Goal: Task Accomplishment & Management: Manage account settings

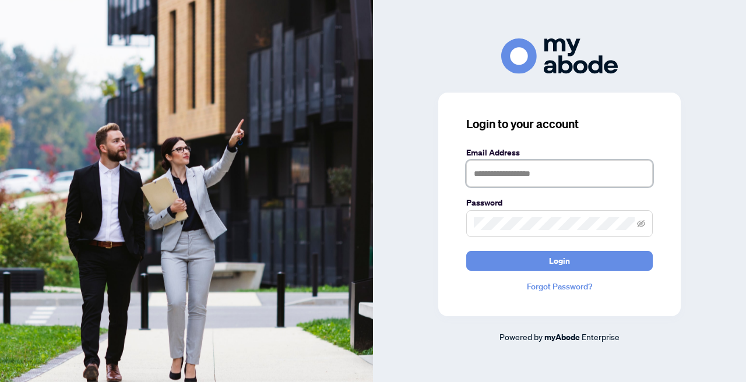
type input "**********"
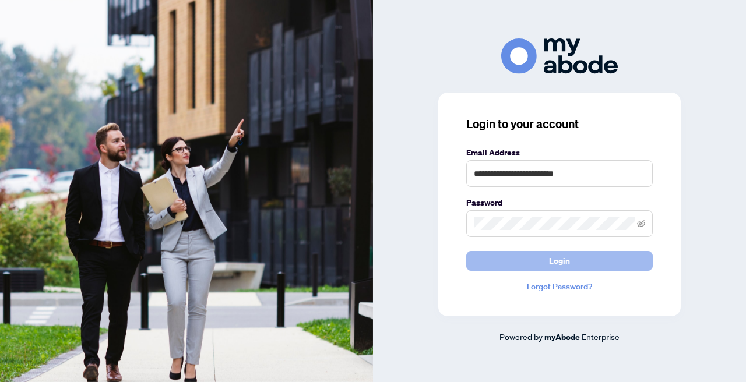
click at [539, 254] on button "Login" at bounding box center [559, 261] width 187 height 20
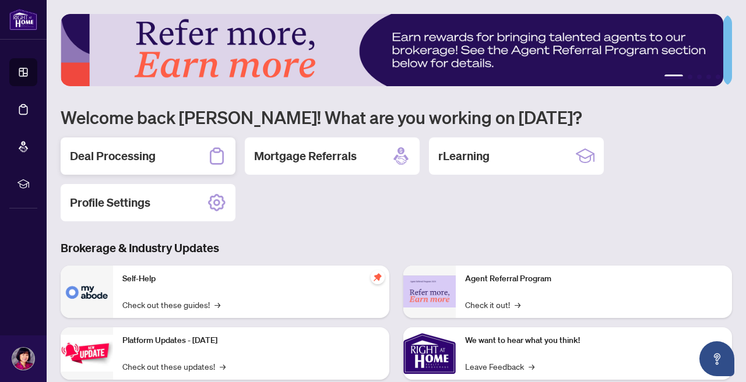
click at [125, 155] on h2 "Deal Processing" at bounding box center [113, 156] width 86 height 16
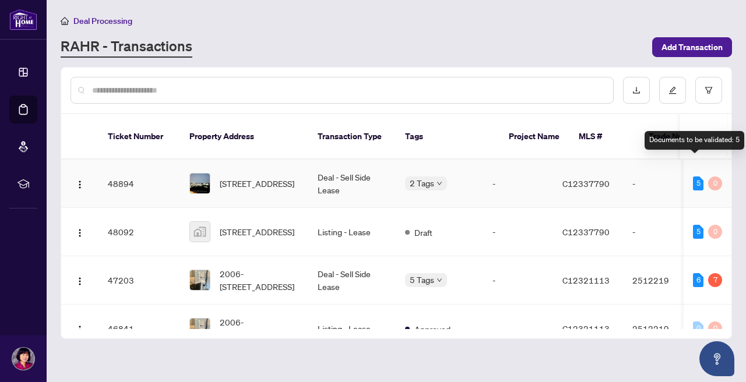
click at [698, 177] on div "5" at bounding box center [698, 184] width 10 height 14
click at [695, 177] on div "5" at bounding box center [698, 184] width 10 height 14
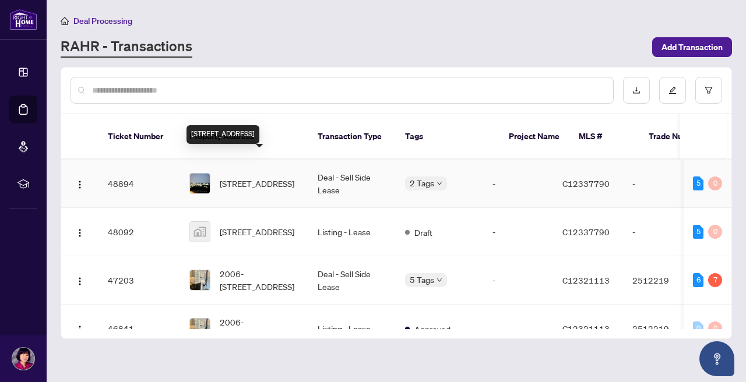
click at [267, 177] on span "[STREET_ADDRESS]" at bounding box center [257, 183] width 75 height 13
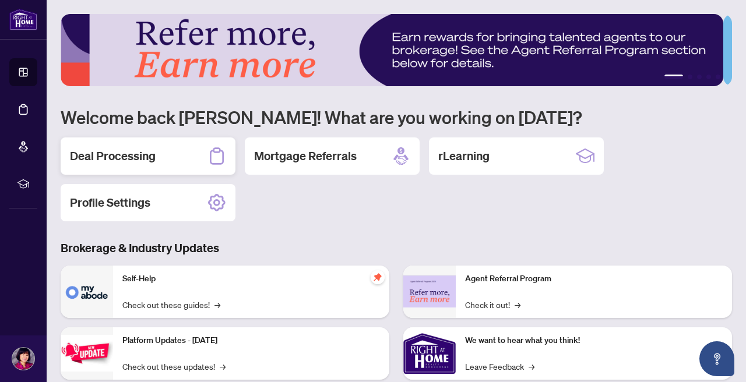
click at [142, 157] on h2 "Deal Processing" at bounding box center [113, 156] width 86 height 16
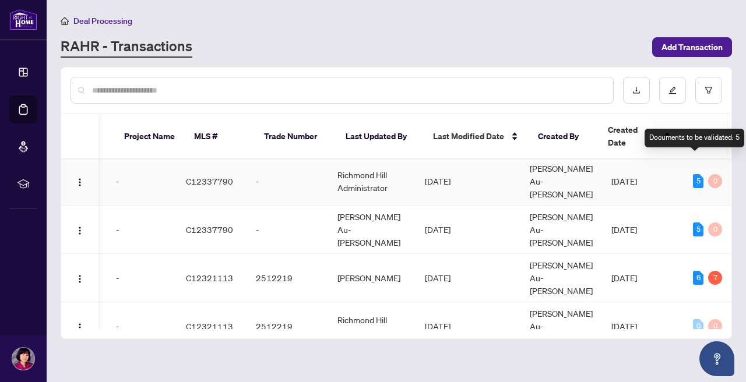
click at [694, 174] on div "5" at bounding box center [698, 181] width 10 height 14
click at [695, 175] on div "5" at bounding box center [698, 182] width 10 height 14
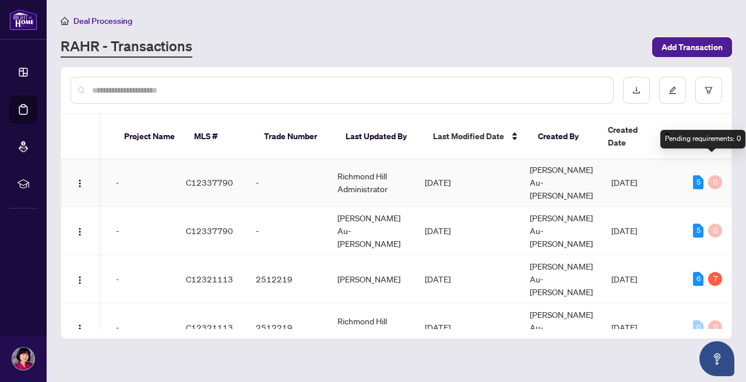
click at [712, 175] on div "0" at bounding box center [715, 182] width 14 height 14
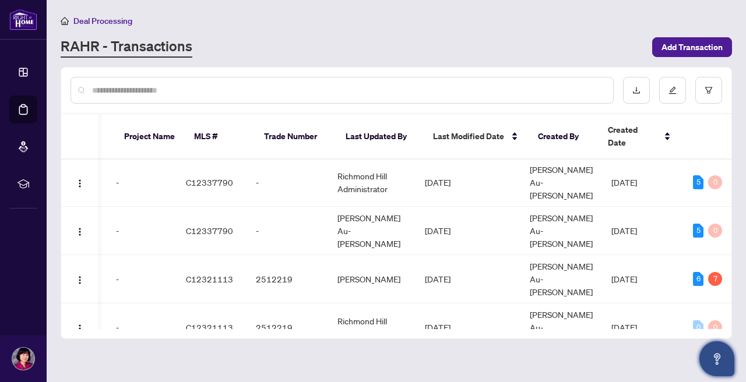
click at [716, 364] on icon "Open asap" at bounding box center [716, 363] width 3 height 3
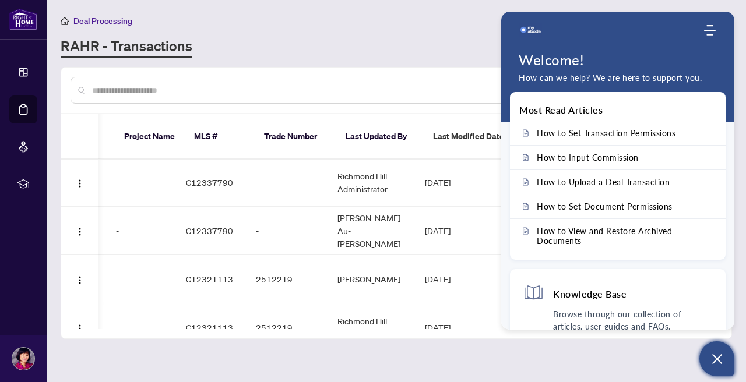
click at [491, 29] on div "Deal Processing [PERSON_NAME] - Transactions Add Transaction" at bounding box center [397, 36] width 672 height 44
click at [514, 29] on div "Home Knowledge Base Submit Ticket" at bounding box center [617, 30] width 233 height 23
click at [231, 177] on span "C12337790" at bounding box center [209, 182] width 47 height 10
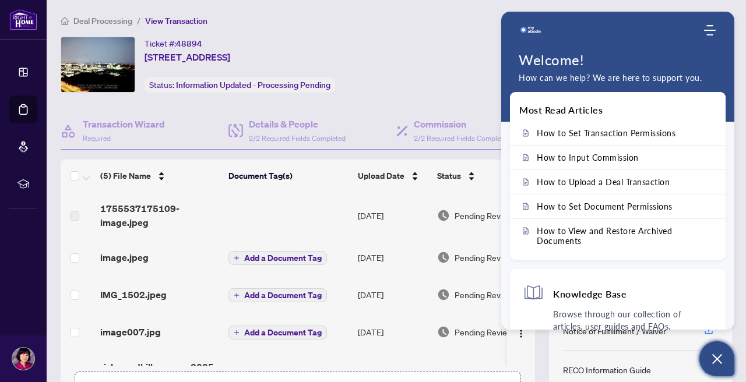
click at [534, 30] on img "Company logo" at bounding box center [530, 30] width 23 height 23
click at [726, 31] on div "Home Knowledge Base Submit Ticket" at bounding box center [617, 30] width 233 height 23
click at [712, 31] on use "Modules Menu" at bounding box center [710, 30] width 12 height 10
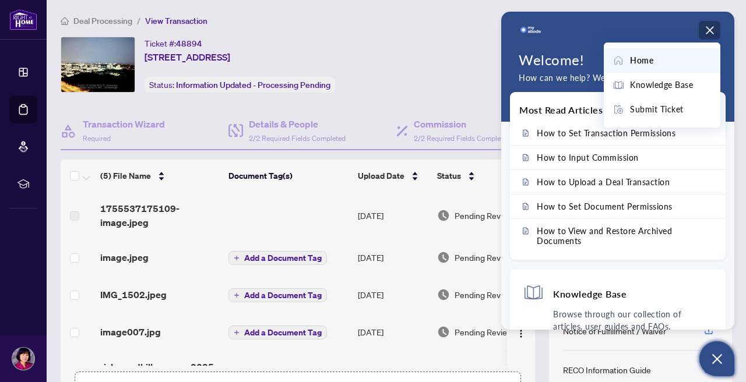
click at [630, 59] on span at bounding box center [621, 60] width 17 height 13
